Goal: Navigation & Orientation: Find specific page/section

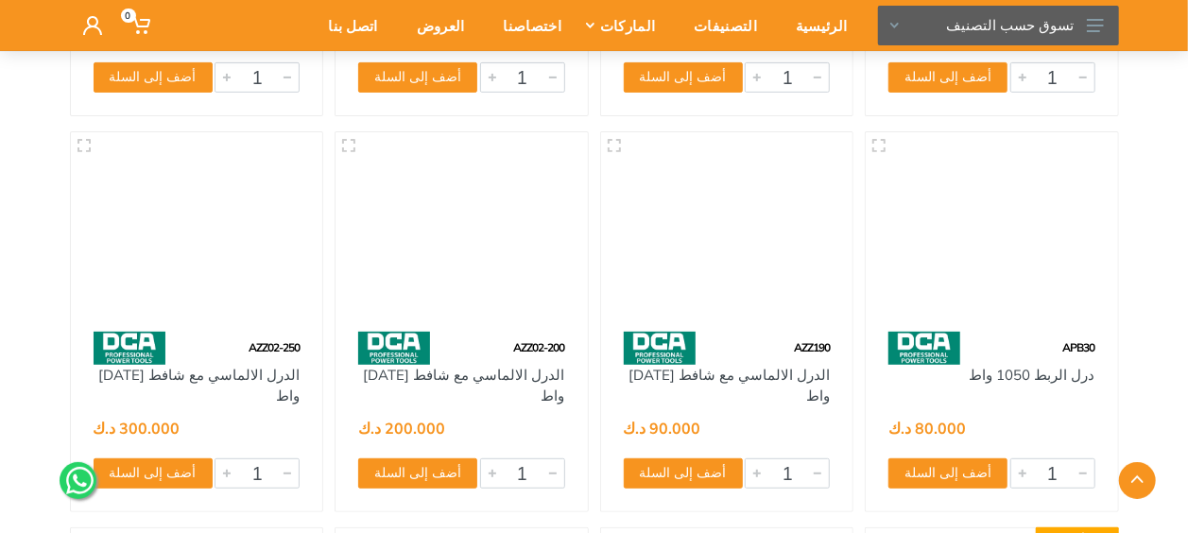
scroll to position [18120, 0]
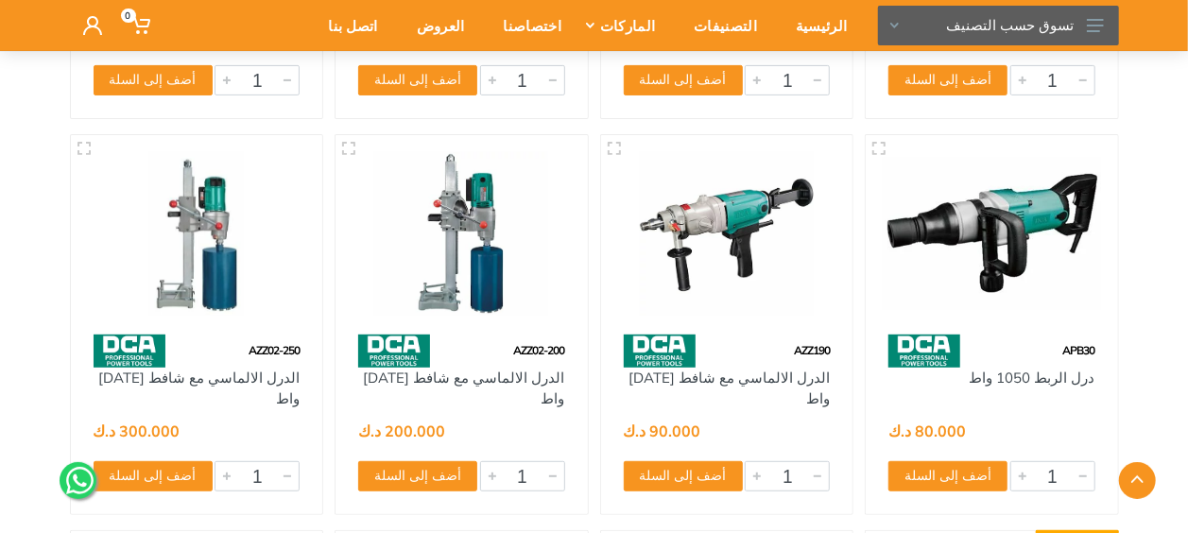
click at [785, 310] on img at bounding box center [727, 234] width 218 height 164
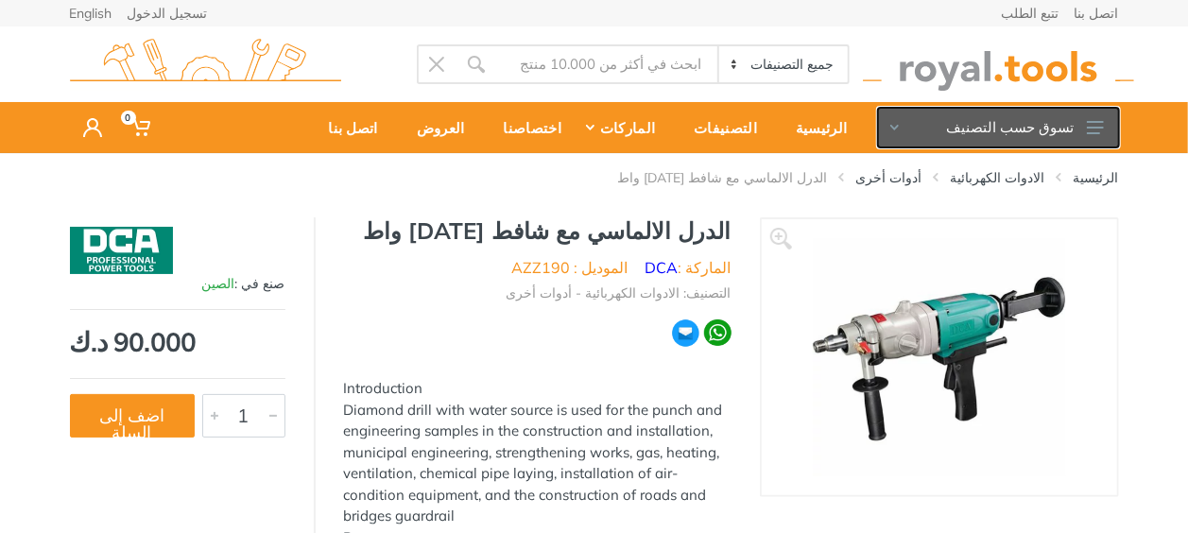
click at [894, 123] on button "تسوق حسب التصنيف" at bounding box center [998, 128] width 241 height 40
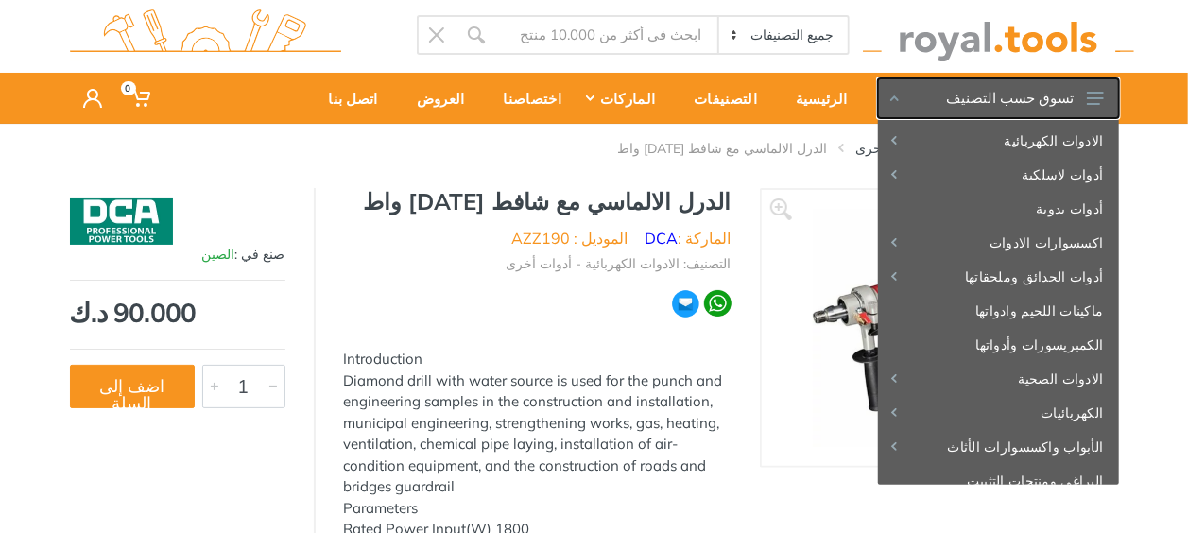
scroll to position [32, 0]
